Goal: Check status: Check status

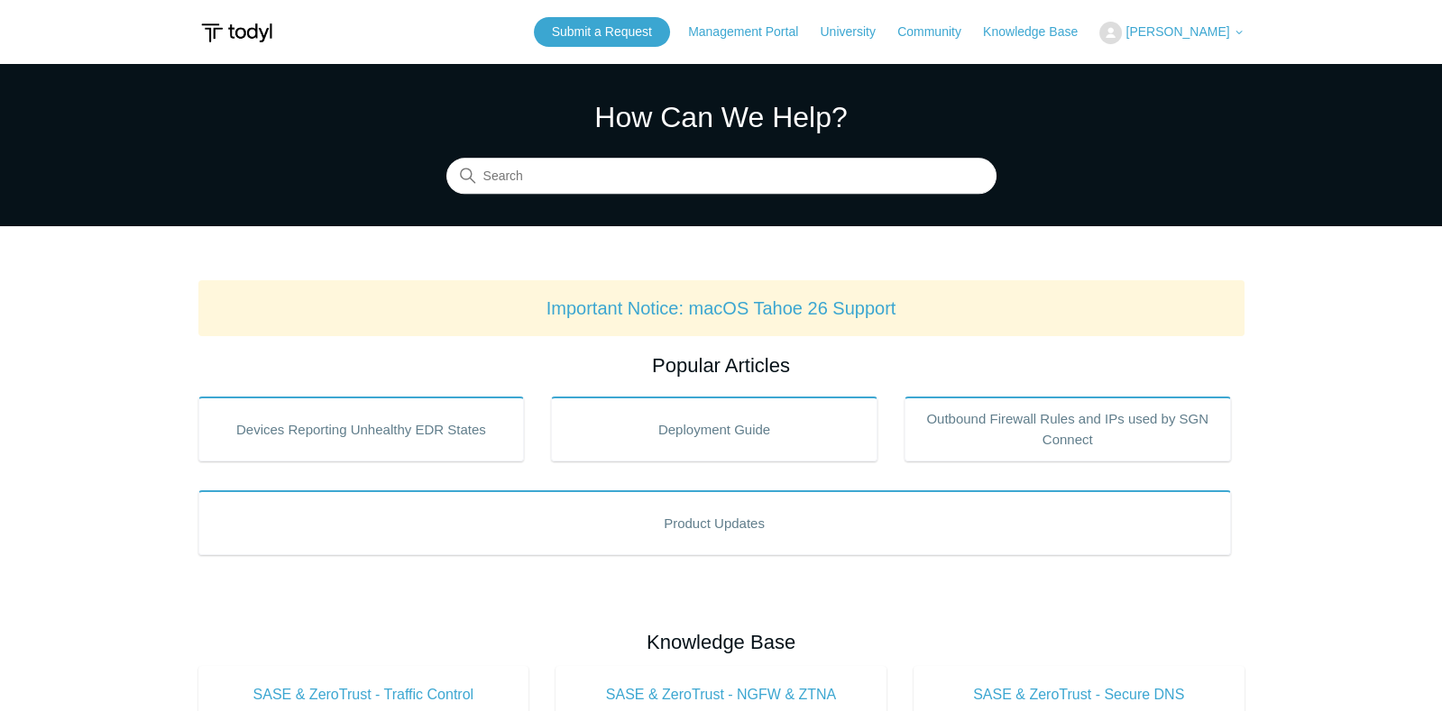
click at [1147, 32] on span "[PERSON_NAME]" at bounding box center [1177, 31] width 104 height 14
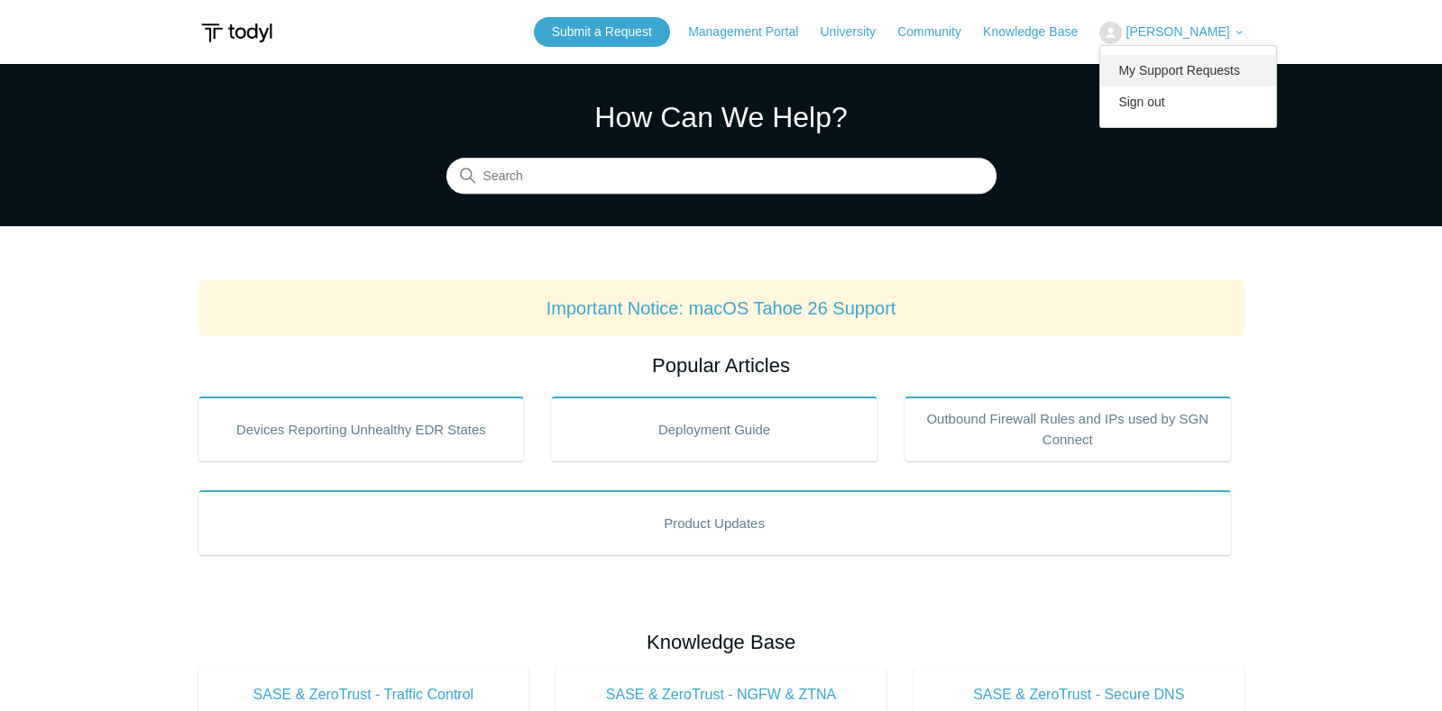
click at [1137, 65] on link "My Support Requests" at bounding box center [1188, 71] width 176 height 32
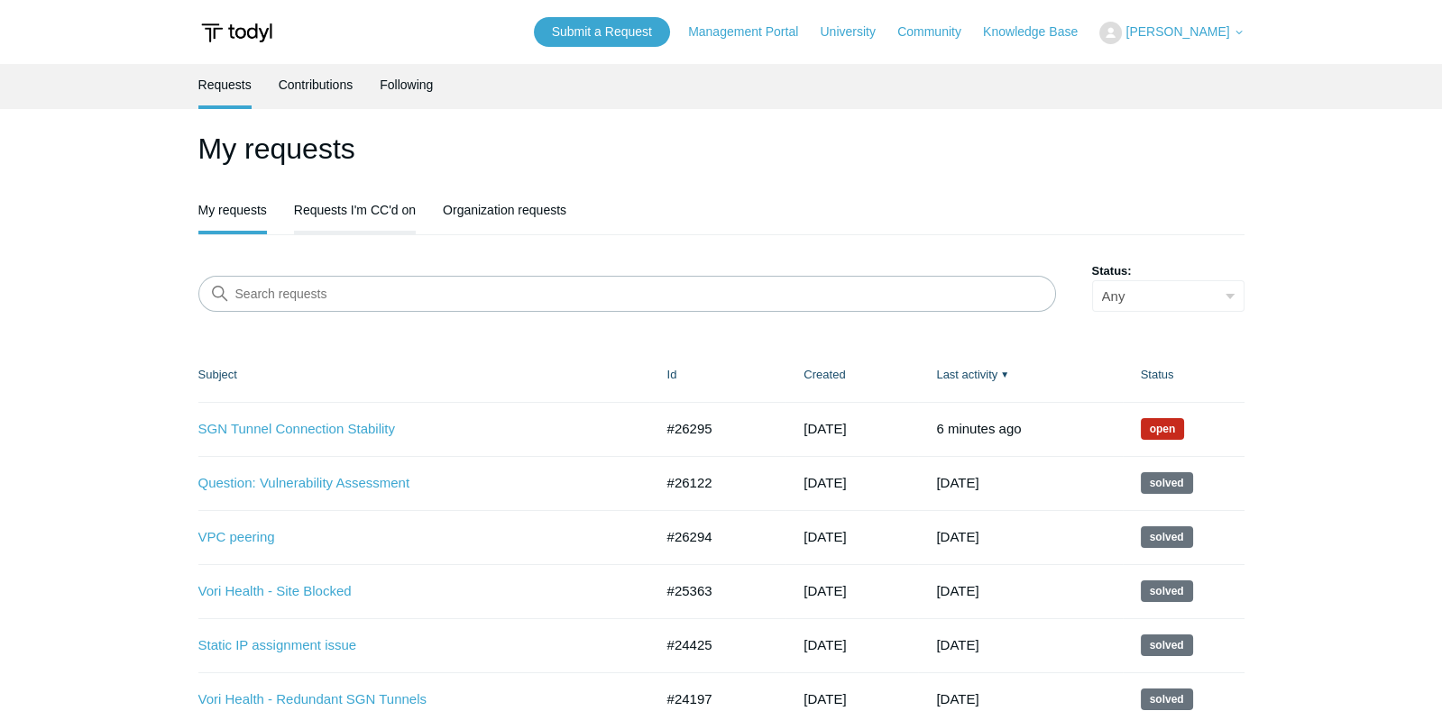
click at [383, 208] on link "Requests I'm CC'd on" at bounding box center [355, 208] width 122 height 38
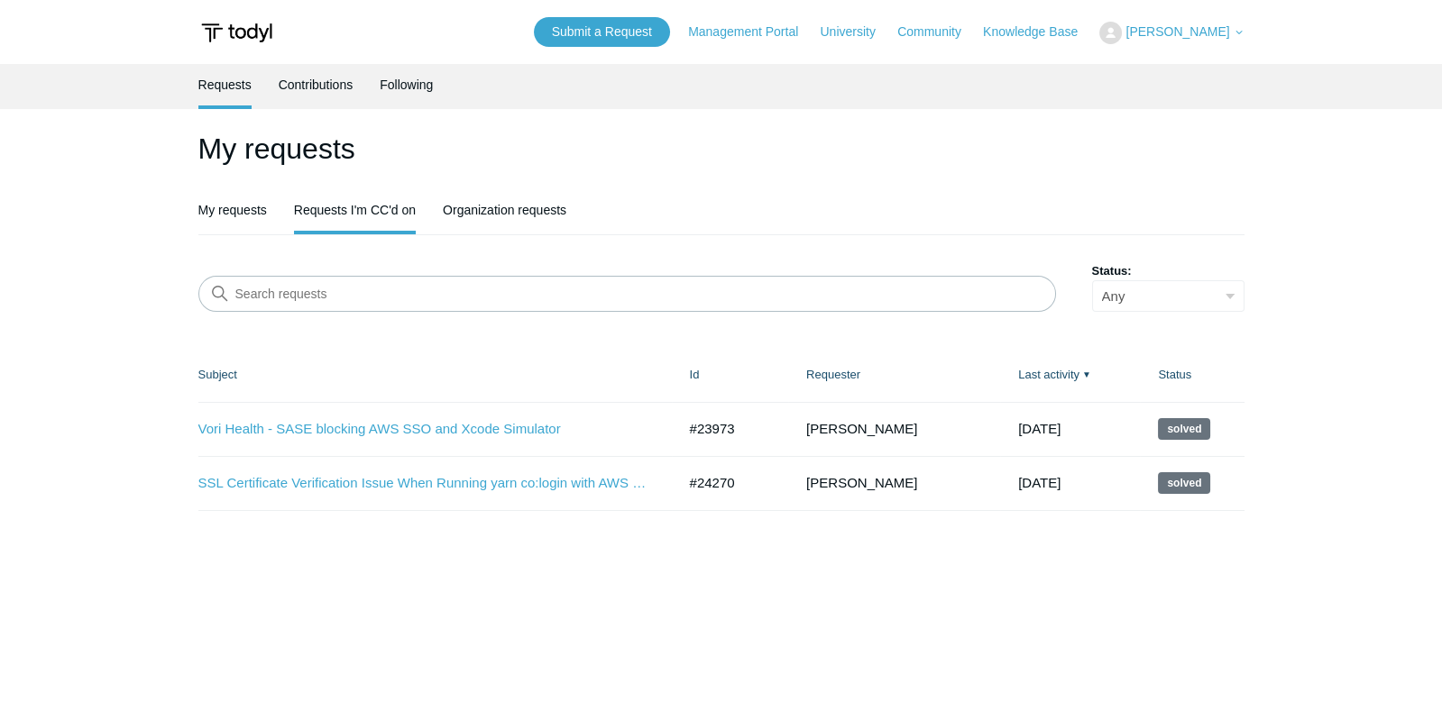
click at [229, 209] on link "My requests" at bounding box center [232, 209] width 69 height 41
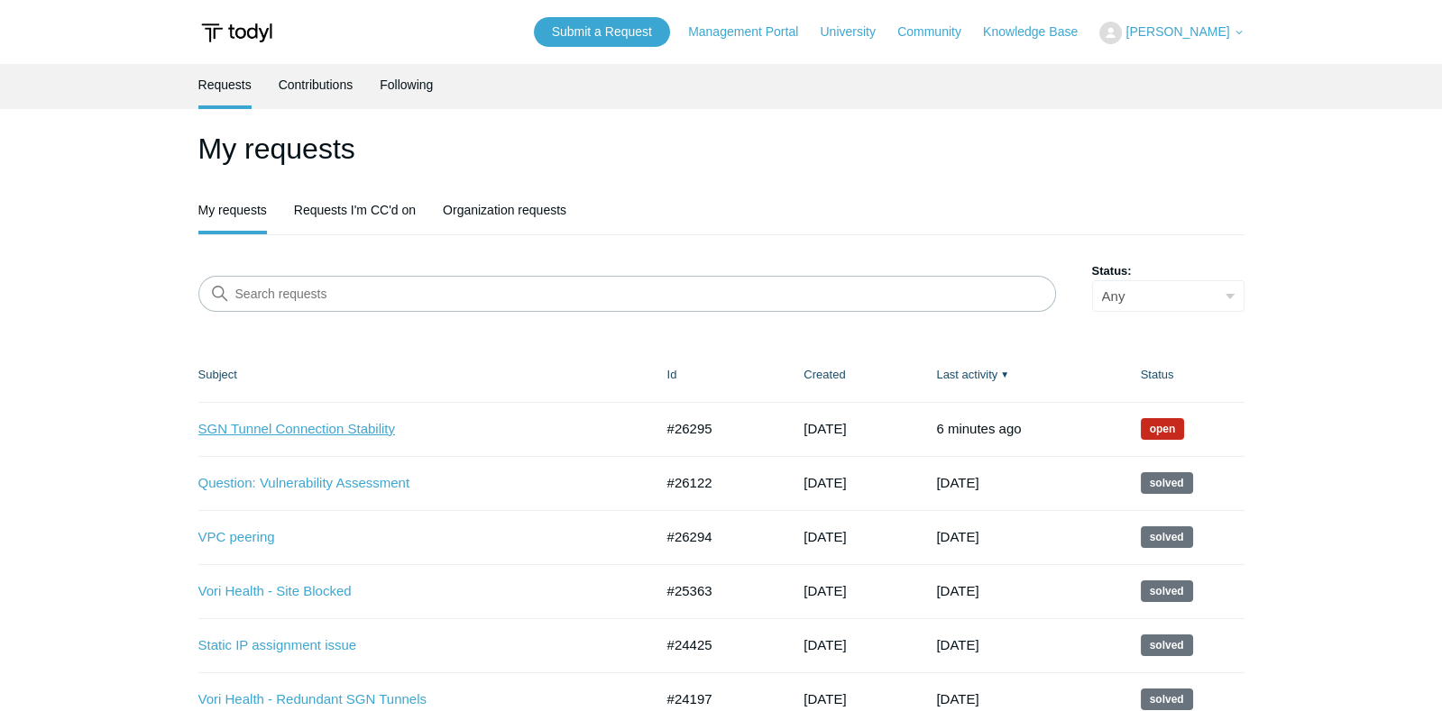
click at [320, 433] on link "SGN Tunnel Connection Stability" at bounding box center [412, 429] width 428 height 21
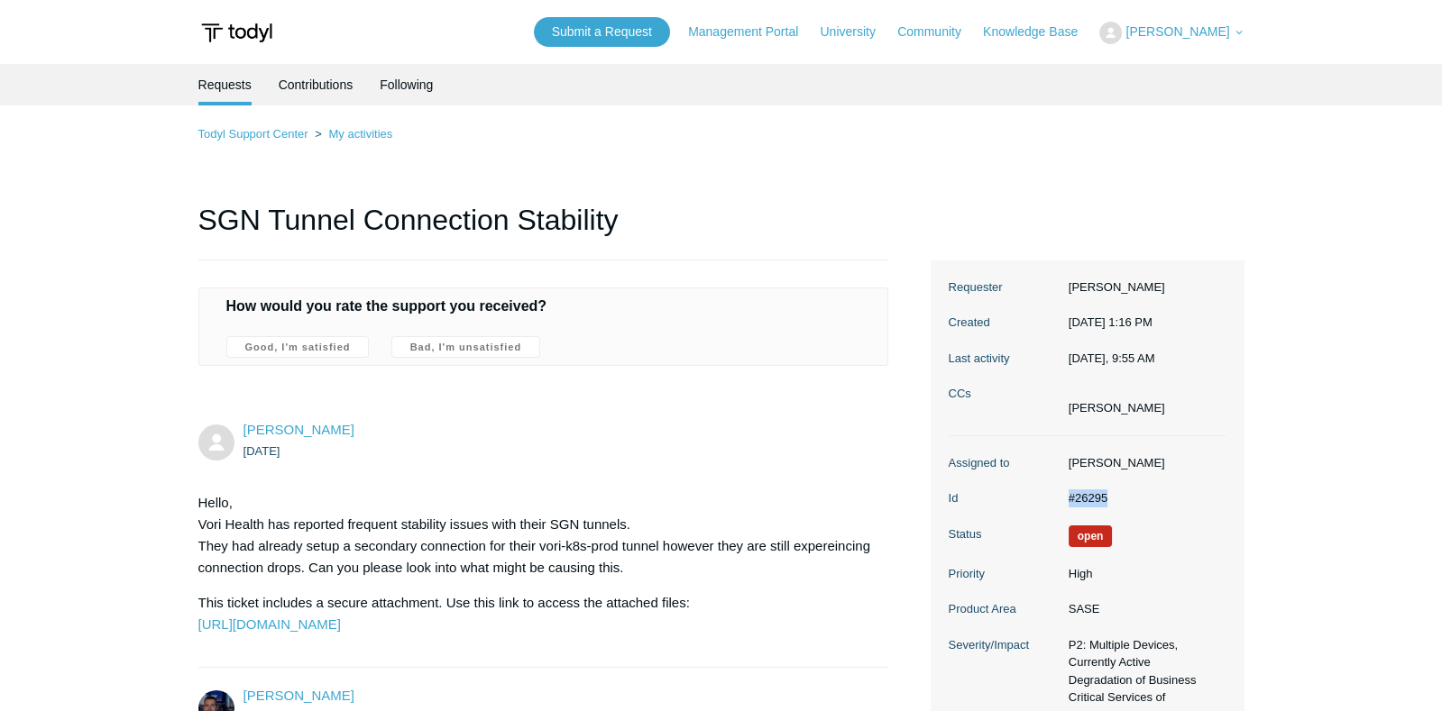
drag, startPoint x: 1113, startPoint y: 497, endPoint x: 1069, endPoint y: 498, distance: 43.3
click at [1067, 498] on dd "#26295" at bounding box center [1142, 499] width 167 height 18
copy dd "#26295"
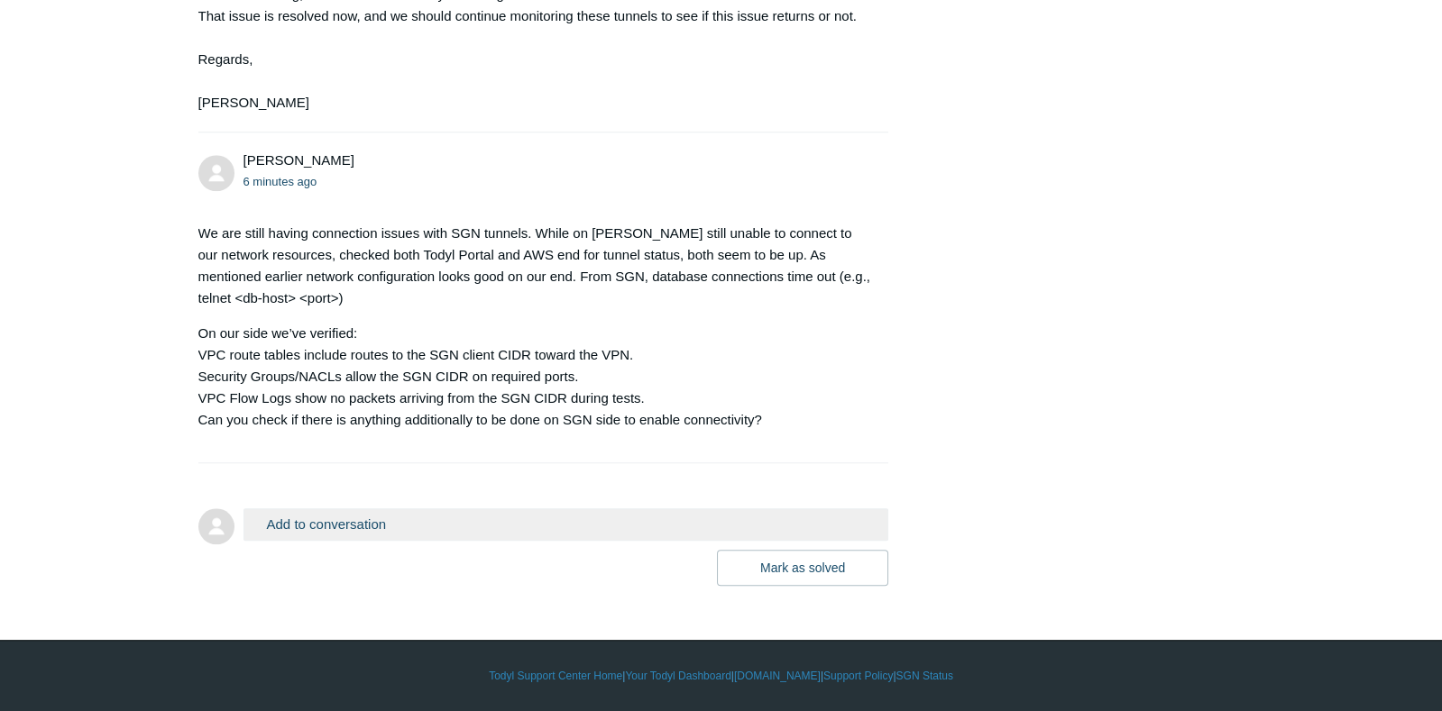
scroll to position [3223, 0]
